Goal: Communication & Community: Answer question/provide support

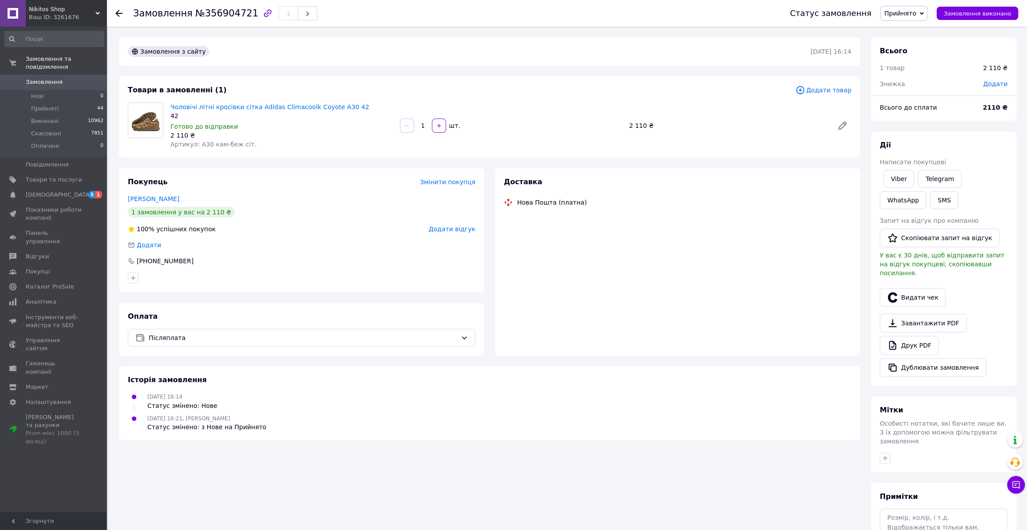
click at [88, 78] on span "0" at bounding box center [94, 82] width 24 height 8
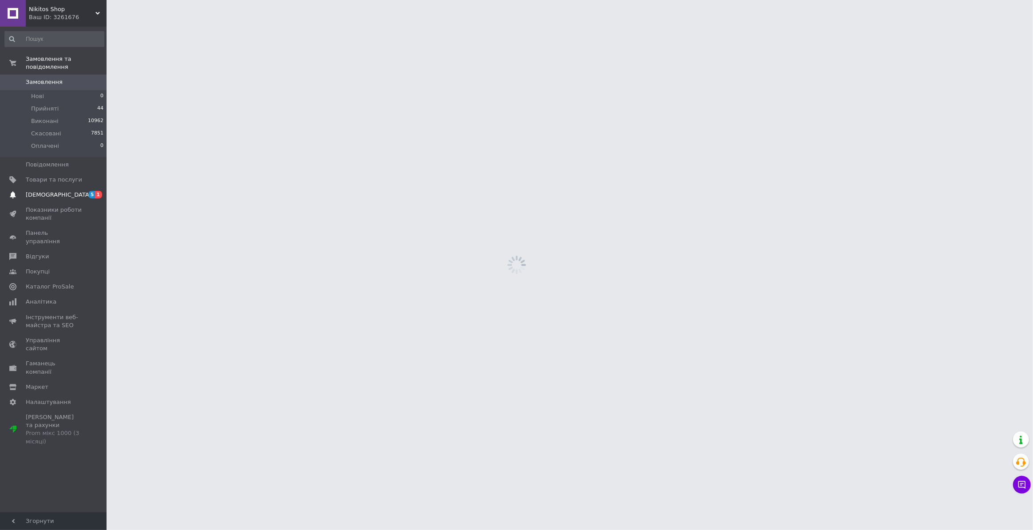
click at [97, 191] on span "1" at bounding box center [98, 195] width 7 height 8
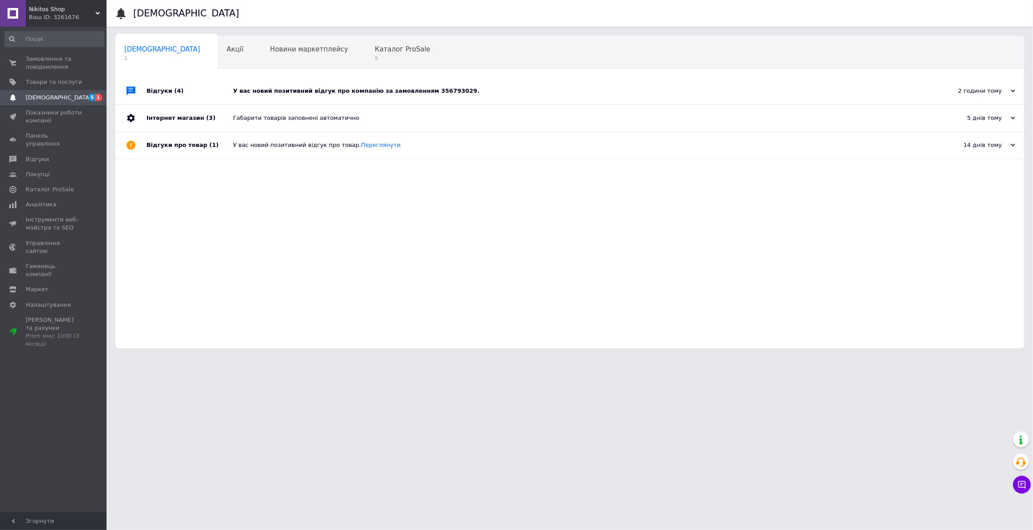
click at [469, 95] on div "У вас новий позитивний відгук про компанію за замовленням 356793029." at bounding box center [579, 91] width 693 height 27
click at [466, 93] on div "У вас новий позитивний відгук про компанію за замовленням 356793029." at bounding box center [579, 91] width 693 height 8
click at [1013, 93] on icon at bounding box center [1012, 91] width 4 height 4
click at [980, 92] on div "2 години тому" at bounding box center [970, 91] width 89 height 8
click at [432, 94] on div "У вас новий позитивний відгук про компанію за замовленням 356793029." at bounding box center [579, 91] width 693 height 8
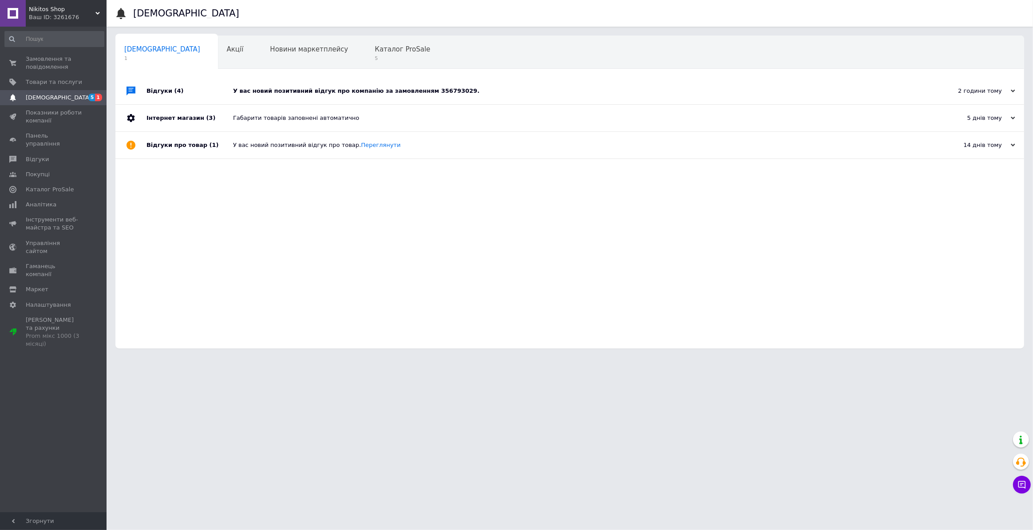
click at [431, 93] on div "У вас новий позитивний відгук про компанію за замовленням 356793029." at bounding box center [579, 91] width 693 height 8
click at [68, 63] on span "Замовлення та повідомлення" at bounding box center [54, 63] width 56 height 16
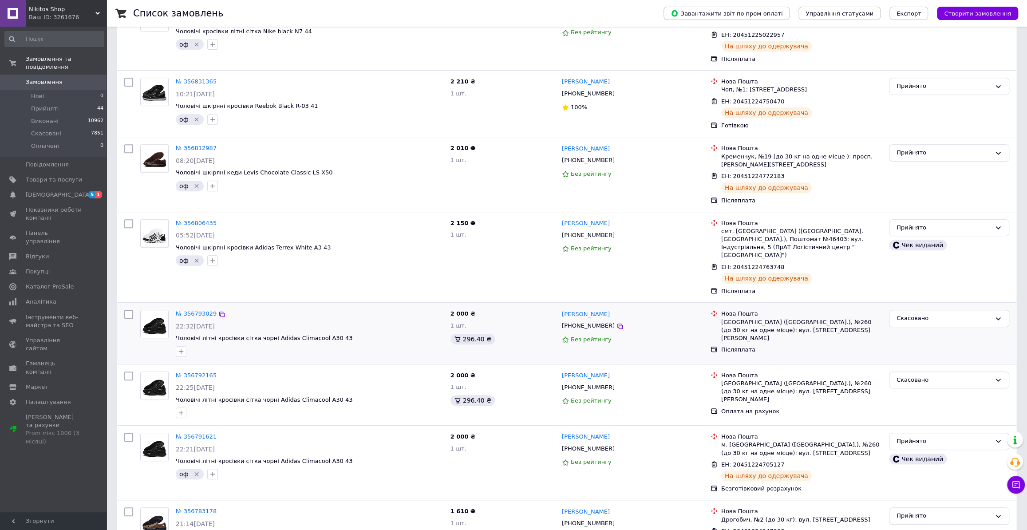
scroll to position [323, 0]
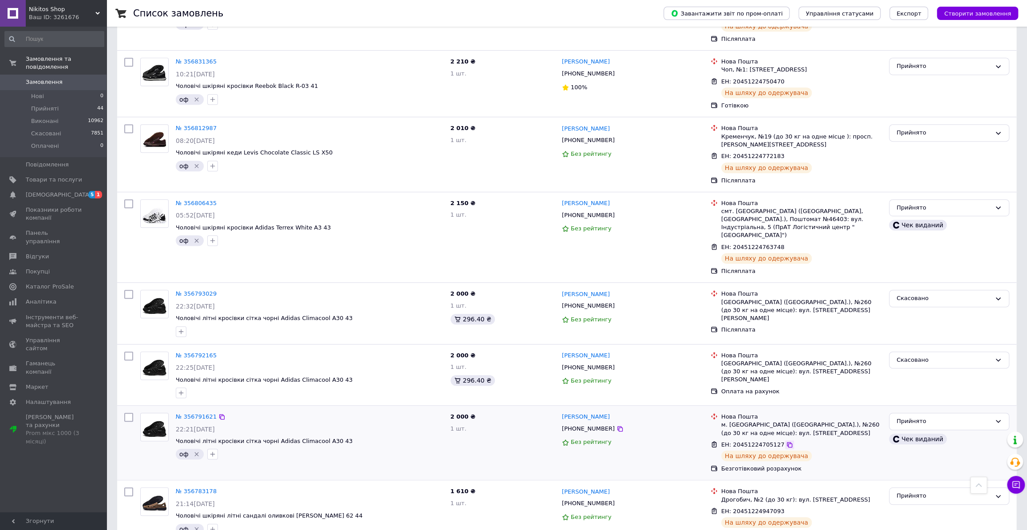
click at [786, 441] on icon at bounding box center [789, 444] width 7 height 7
drag, startPoint x: 1018, startPoint y: 485, endPoint x: 1032, endPoint y: 485, distance: 14.2
click at [1019, 485] on icon at bounding box center [1015, 484] width 9 height 9
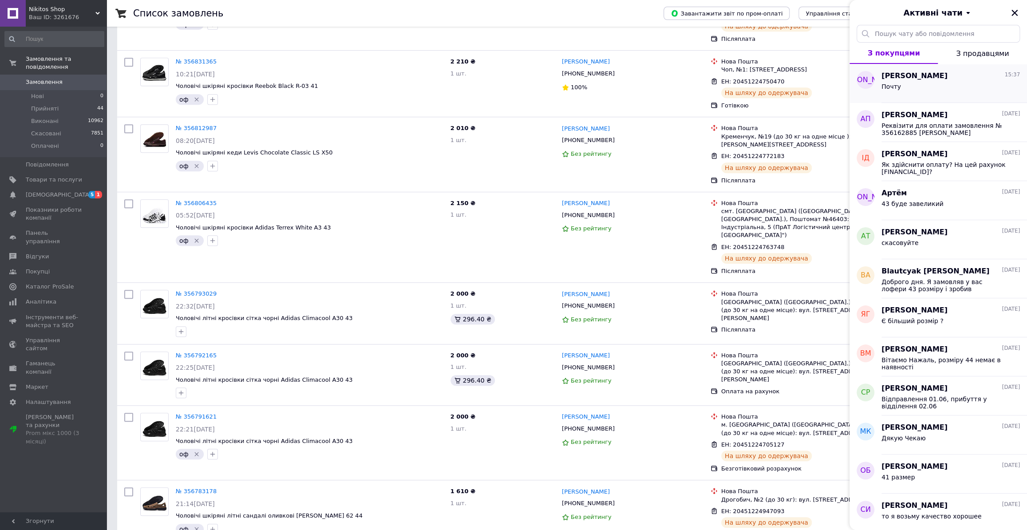
click at [971, 77] on div "[PERSON_NAME] 15:37" at bounding box center [950, 76] width 138 height 10
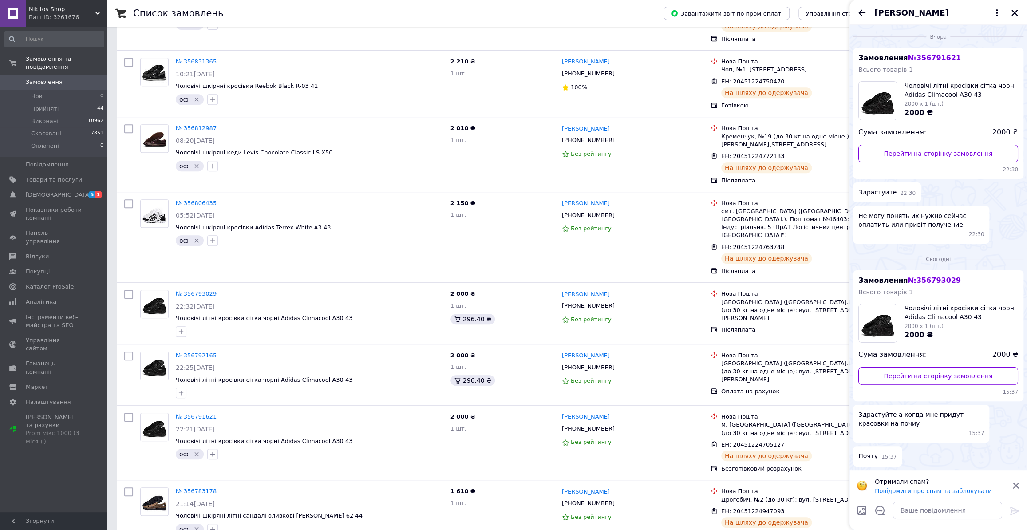
scroll to position [5, 0]
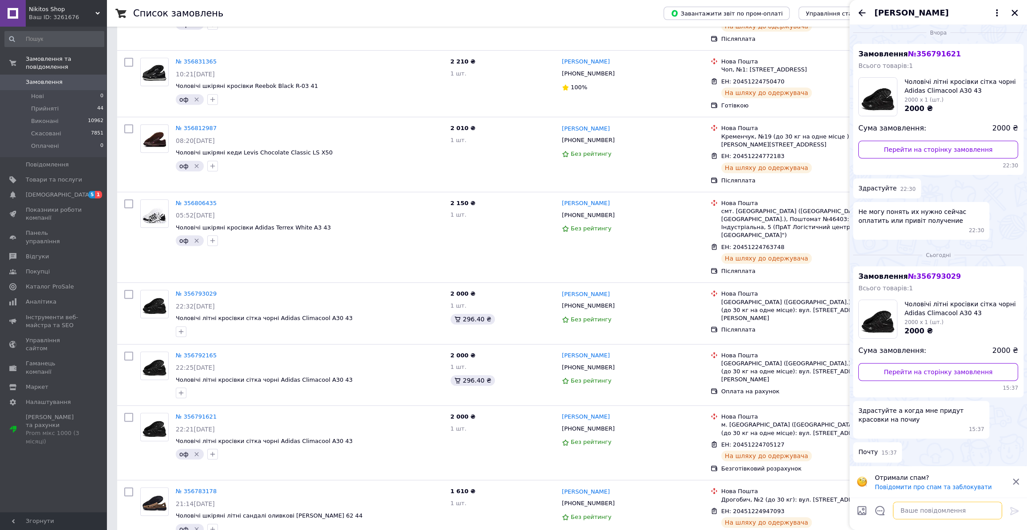
click at [928, 509] on textarea at bounding box center [947, 510] width 109 height 18
type textarea "Завтра"
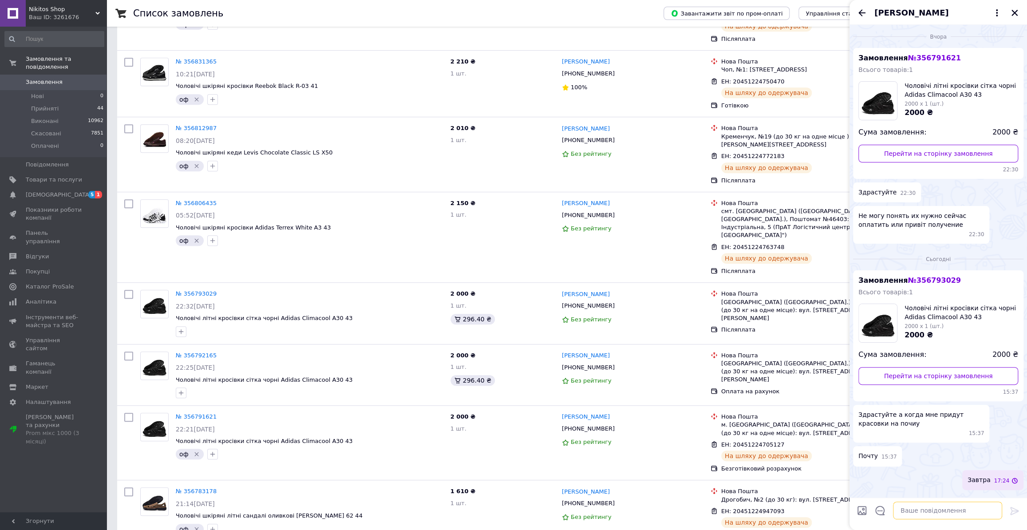
scroll to position [0, 0]
drag, startPoint x: 1012, startPoint y: 9, endPoint x: 1032, endPoint y: 34, distance: 32.2
click at [1013, 9] on icon "Закрити" at bounding box center [1014, 13] width 8 height 8
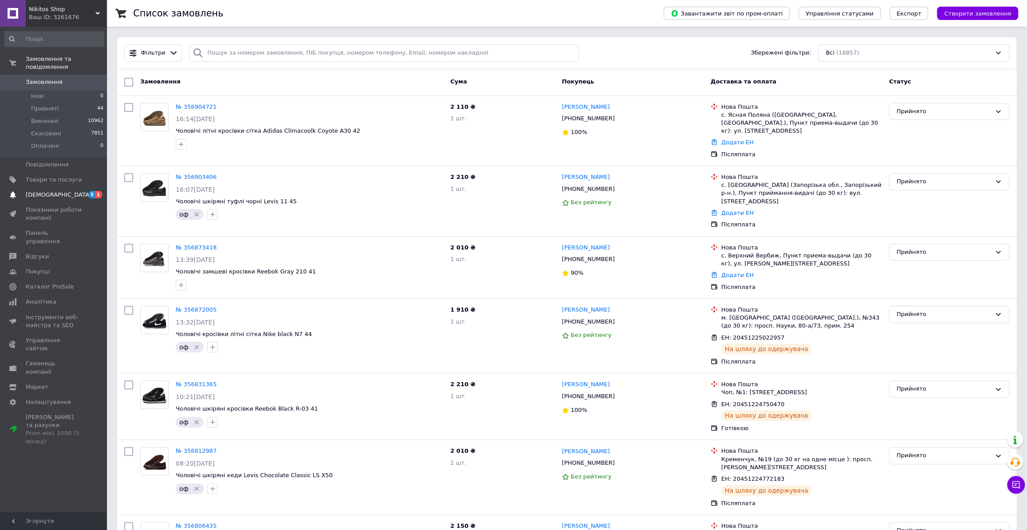
click at [87, 191] on span "5 1" at bounding box center [94, 195] width 24 height 8
